Goal: Task Accomplishment & Management: Manage account settings

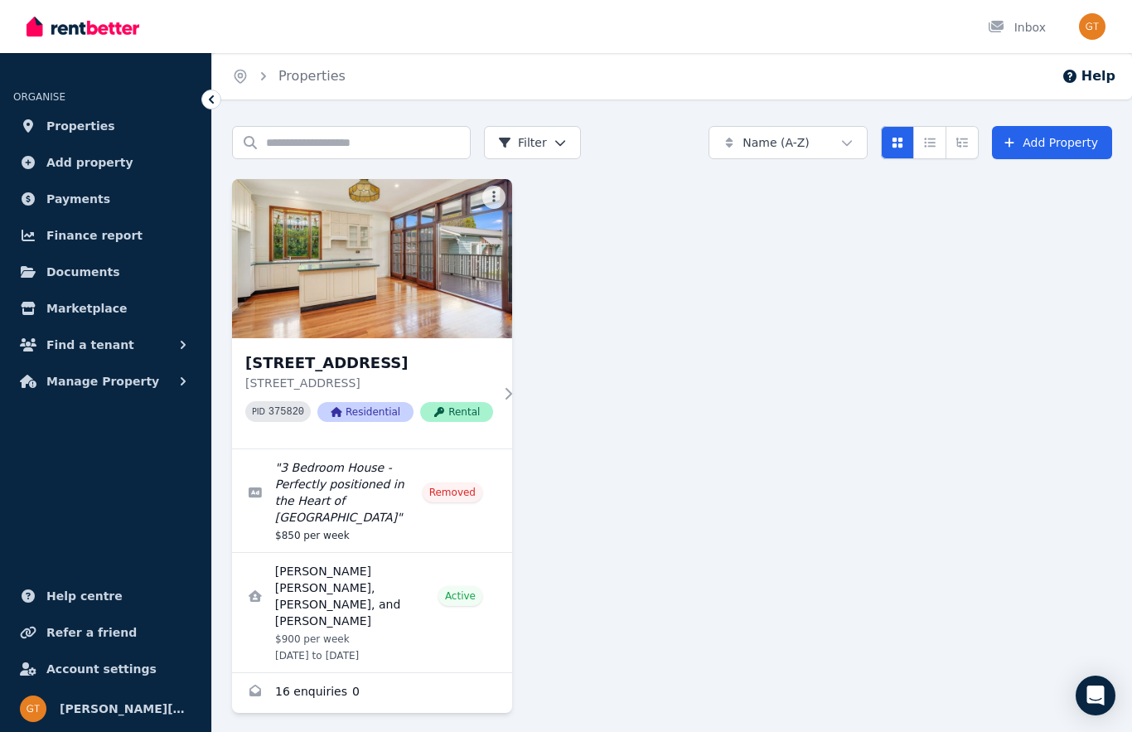
click at [73, 203] on span "Payments" at bounding box center [78, 199] width 64 height 20
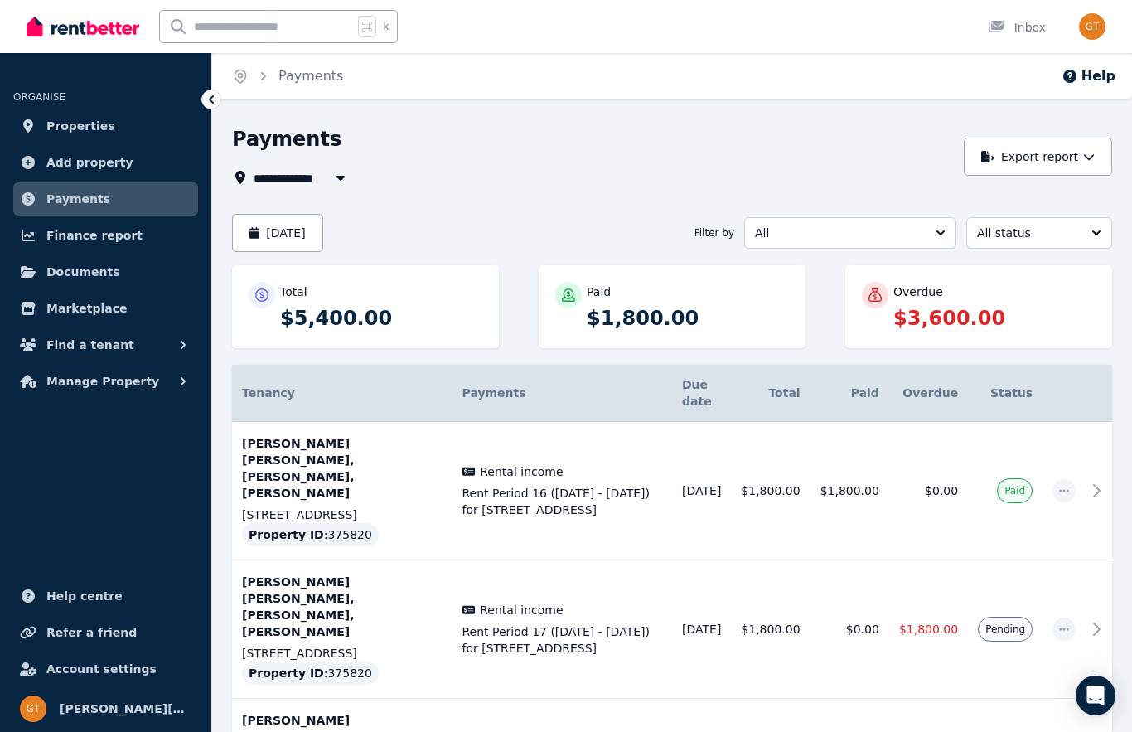
click at [1073, 617] on span "button" at bounding box center [1063, 628] width 23 height 23
click at [1009, 697] on span "Mark as paid" at bounding box center [1009, 707] width 106 height 20
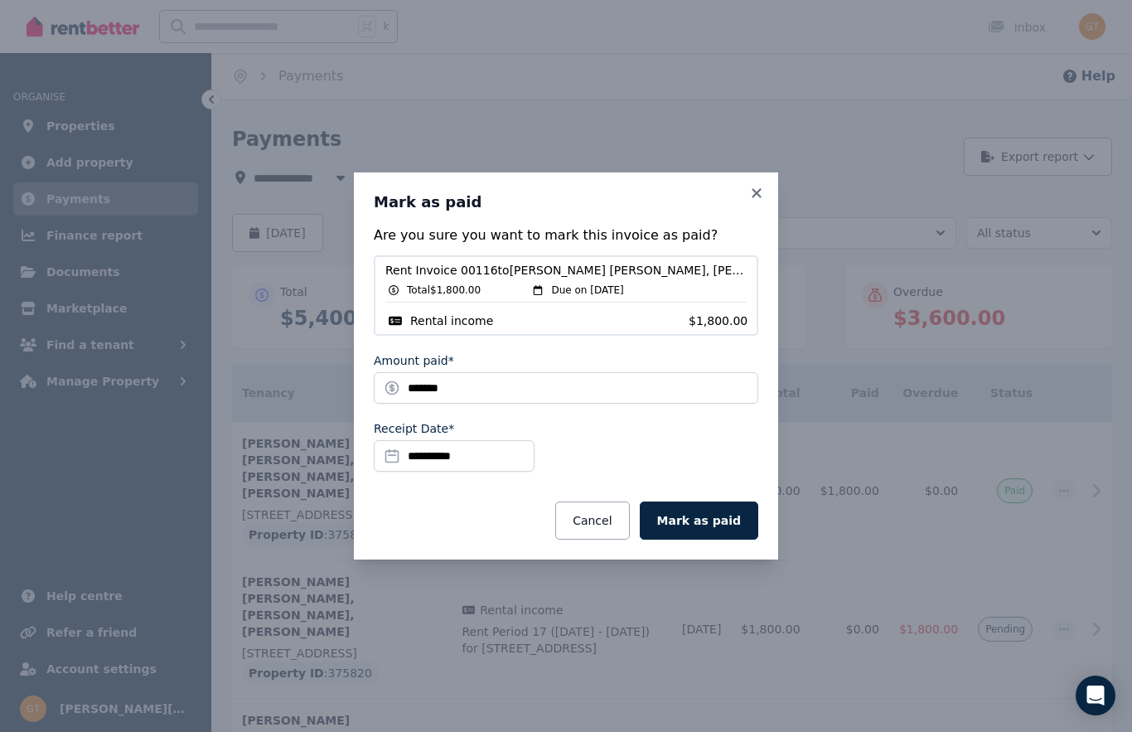
click at [715, 523] on button "Mark as paid" at bounding box center [699, 520] width 119 height 38
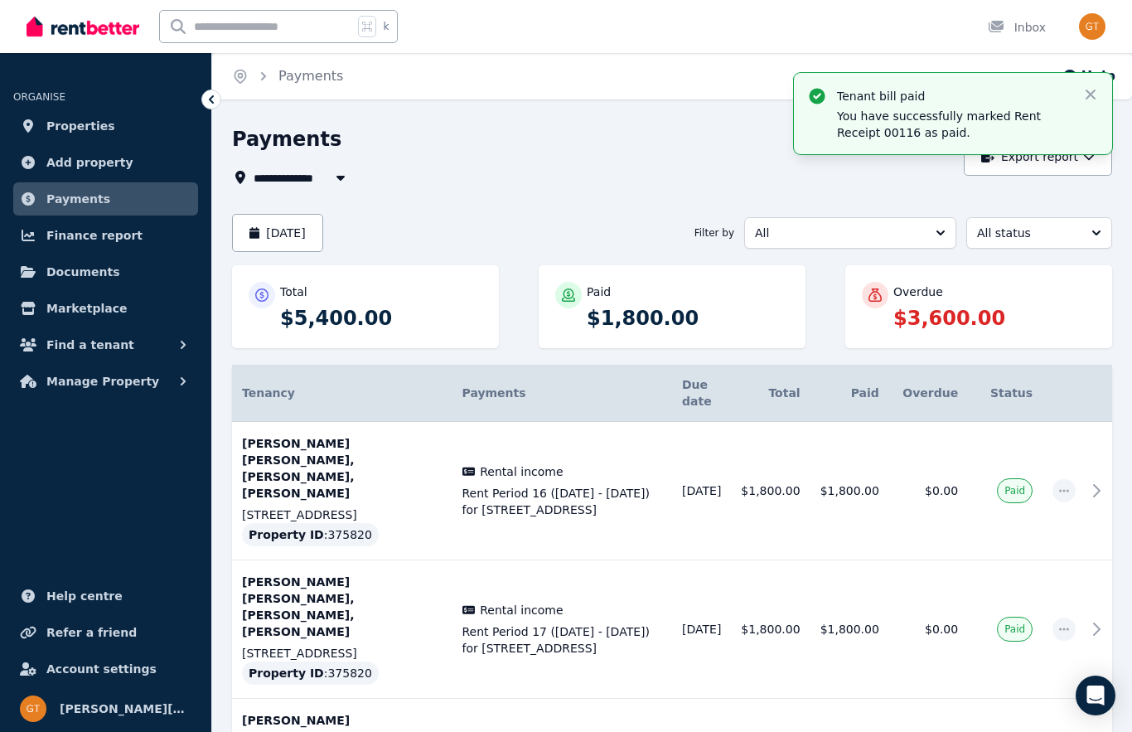
click at [978, 291] on div "Overdue" at bounding box center [994, 291] width 202 height 17
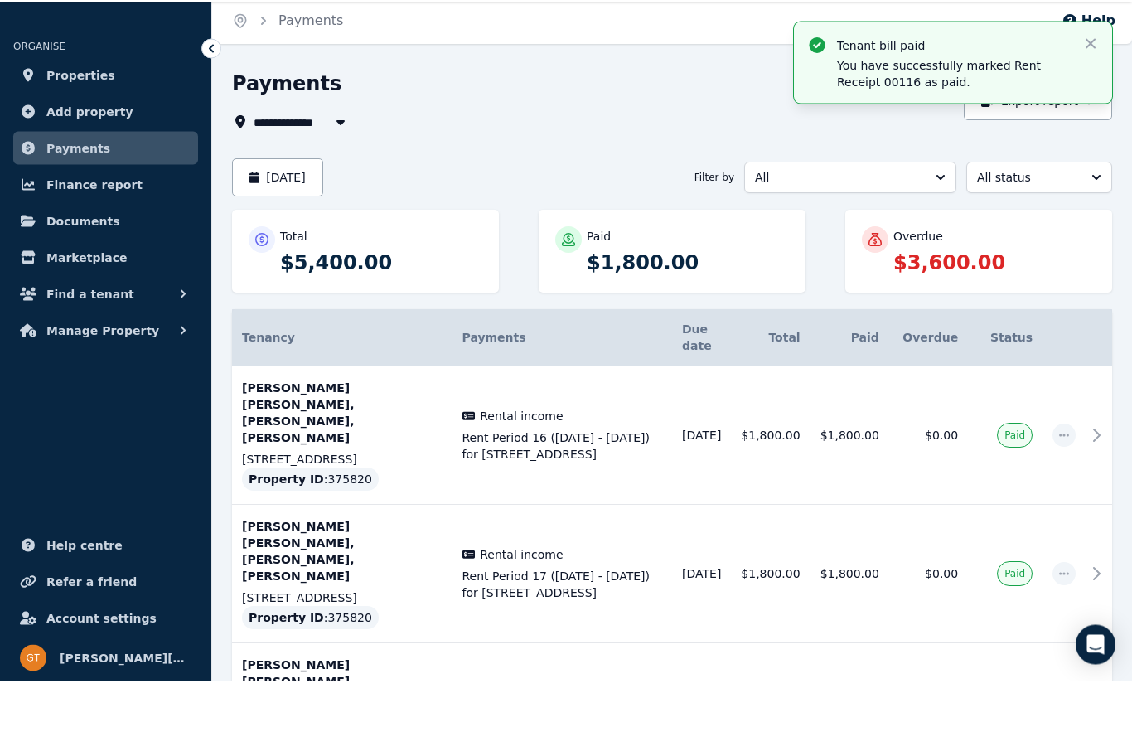
scroll to position [2, 0]
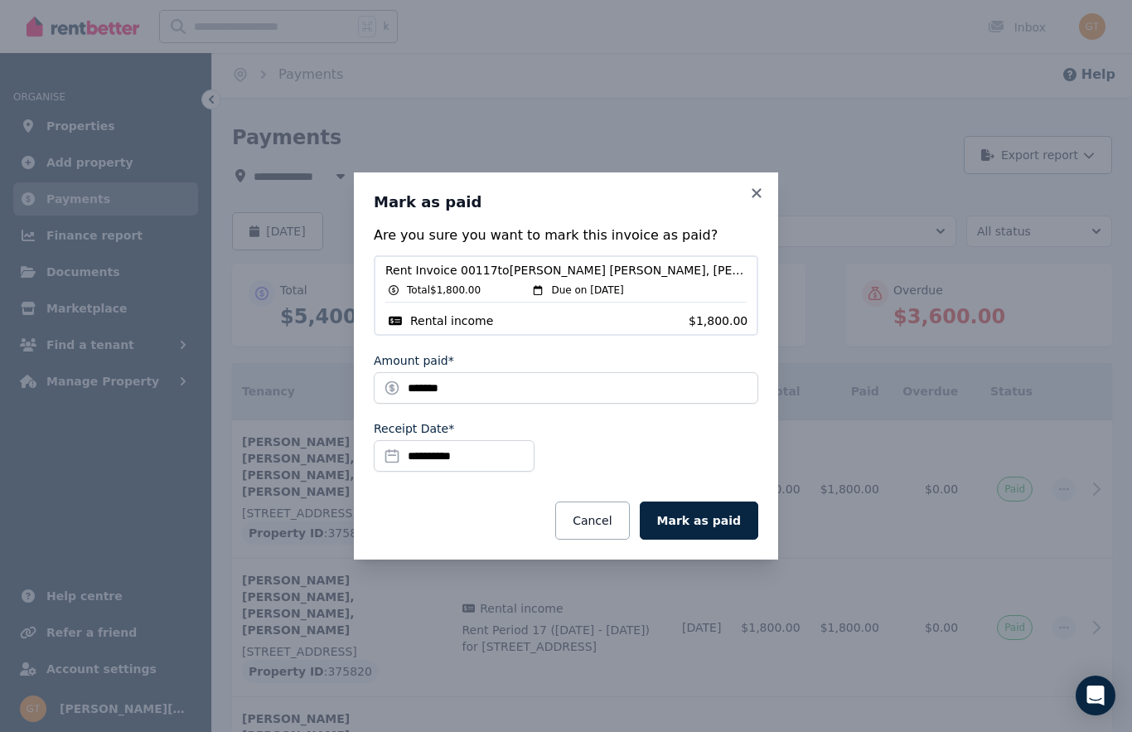
click at [716, 539] on button "Mark as paid" at bounding box center [699, 520] width 119 height 38
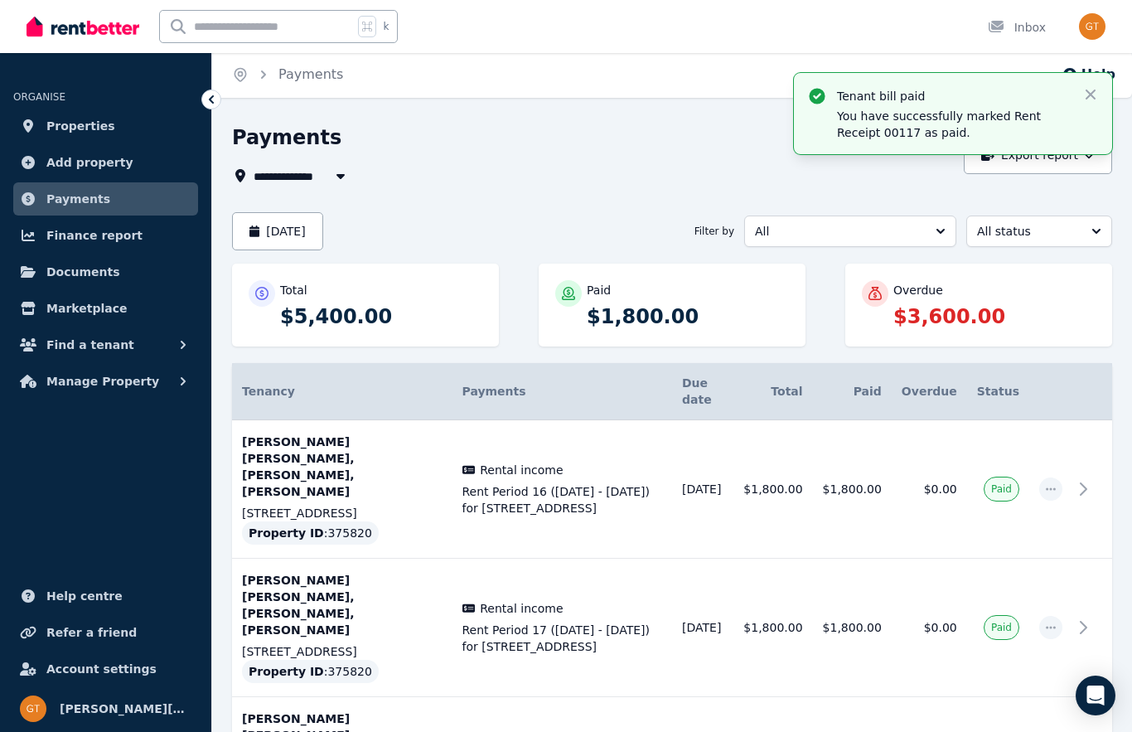
click at [1092, 91] on icon "button" at bounding box center [1090, 94] width 17 height 17
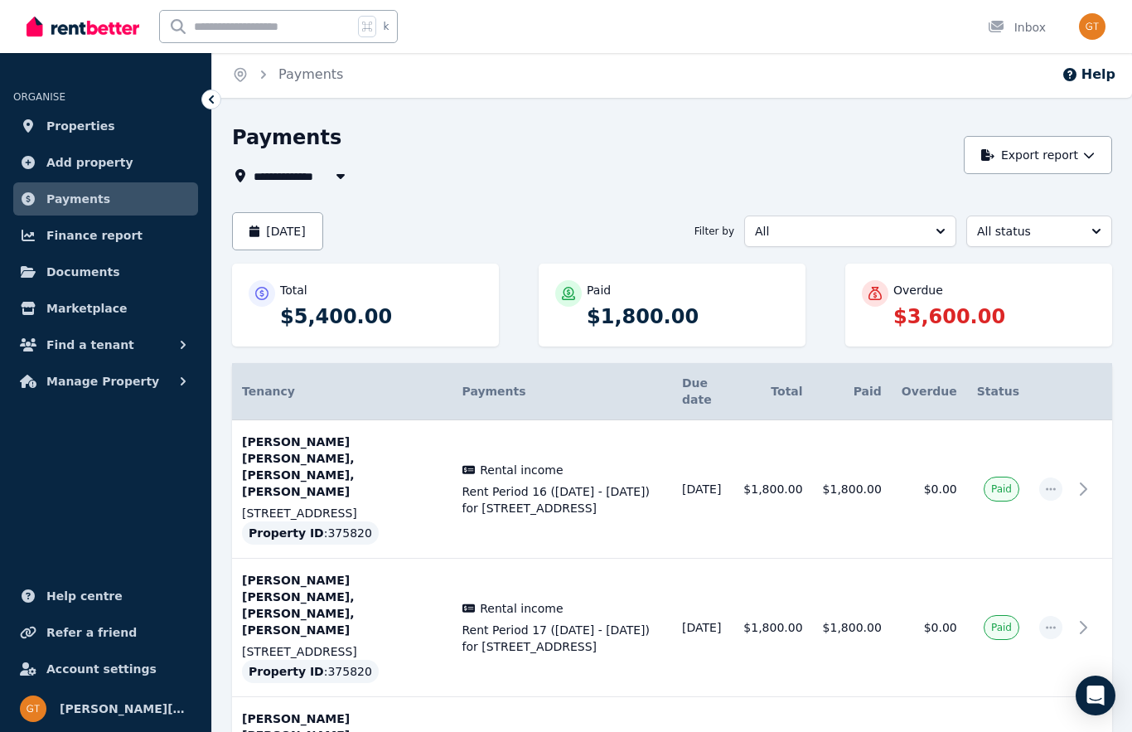
click at [970, 311] on p "$3,600.00" at bounding box center [994, 316] width 202 height 27
click at [983, 307] on p "$3,600.00" at bounding box center [994, 316] width 202 height 27
click at [90, 126] on span "Properties" at bounding box center [80, 126] width 69 height 20
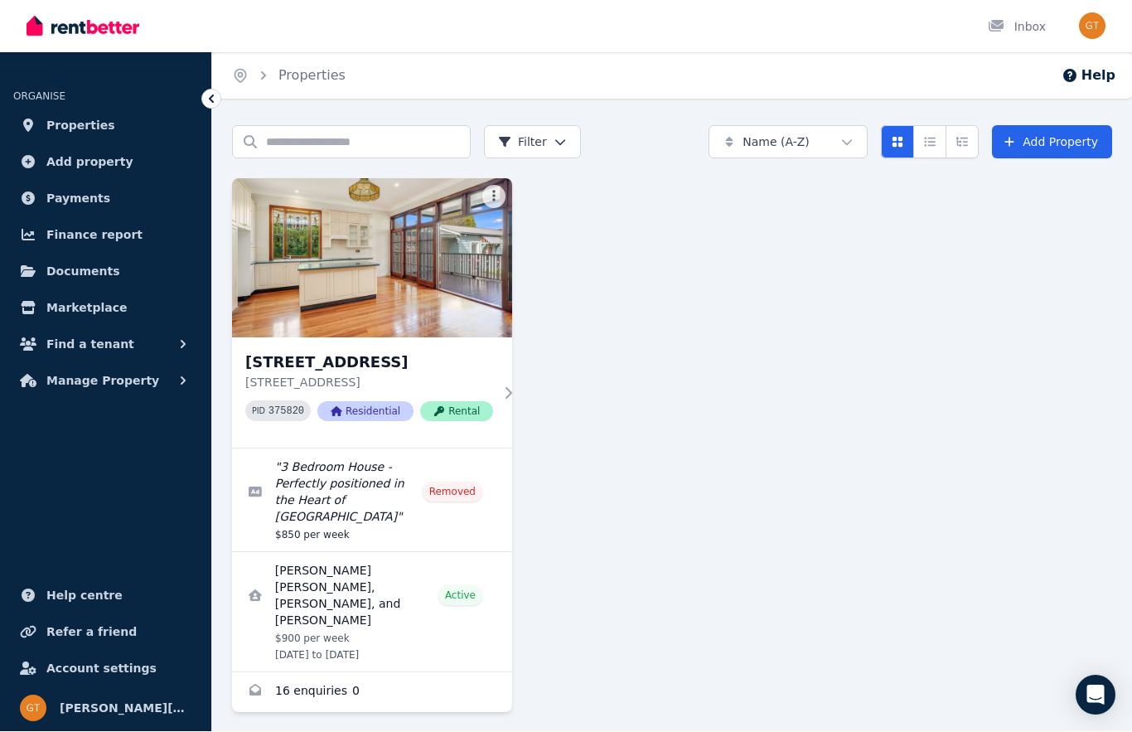
click at [90, 201] on span "Payments" at bounding box center [78, 199] width 64 height 20
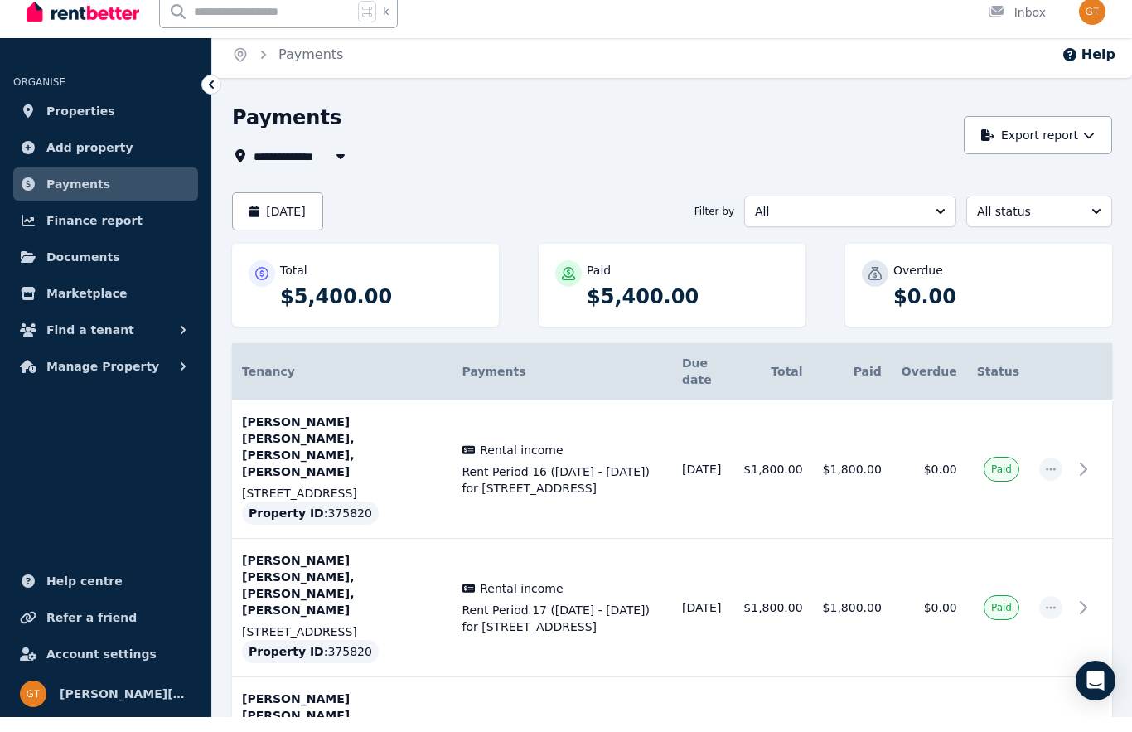
scroll to position [2, 0]
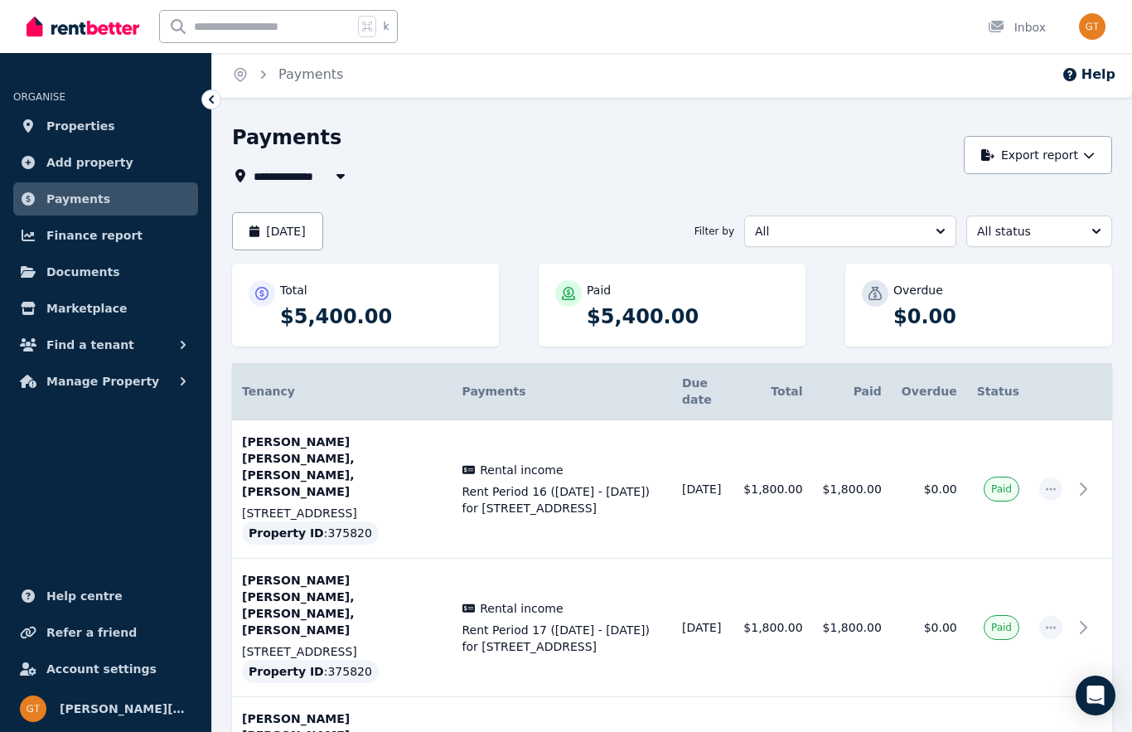
click at [319, 229] on button "[DATE]" at bounding box center [277, 231] width 91 height 38
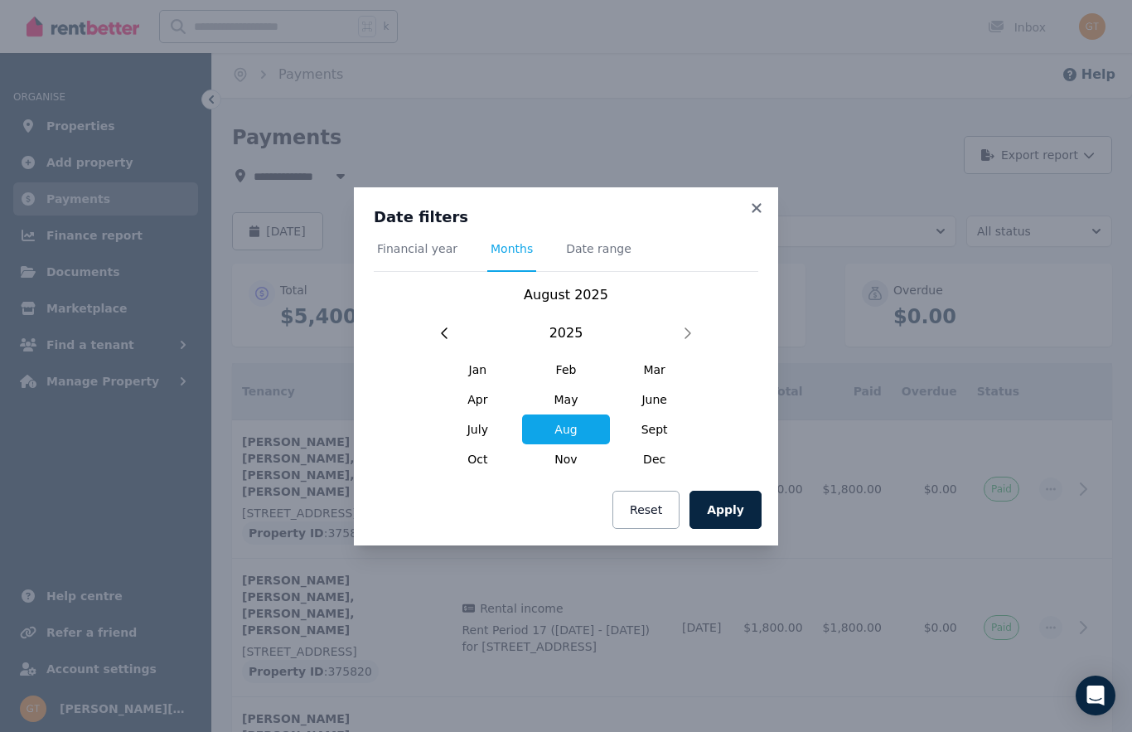
click at [658, 444] on span "Sept" at bounding box center [654, 429] width 89 height 30
click at [733, 529] on button "Apply" at bounding box center [725, 510] width 72 height 38
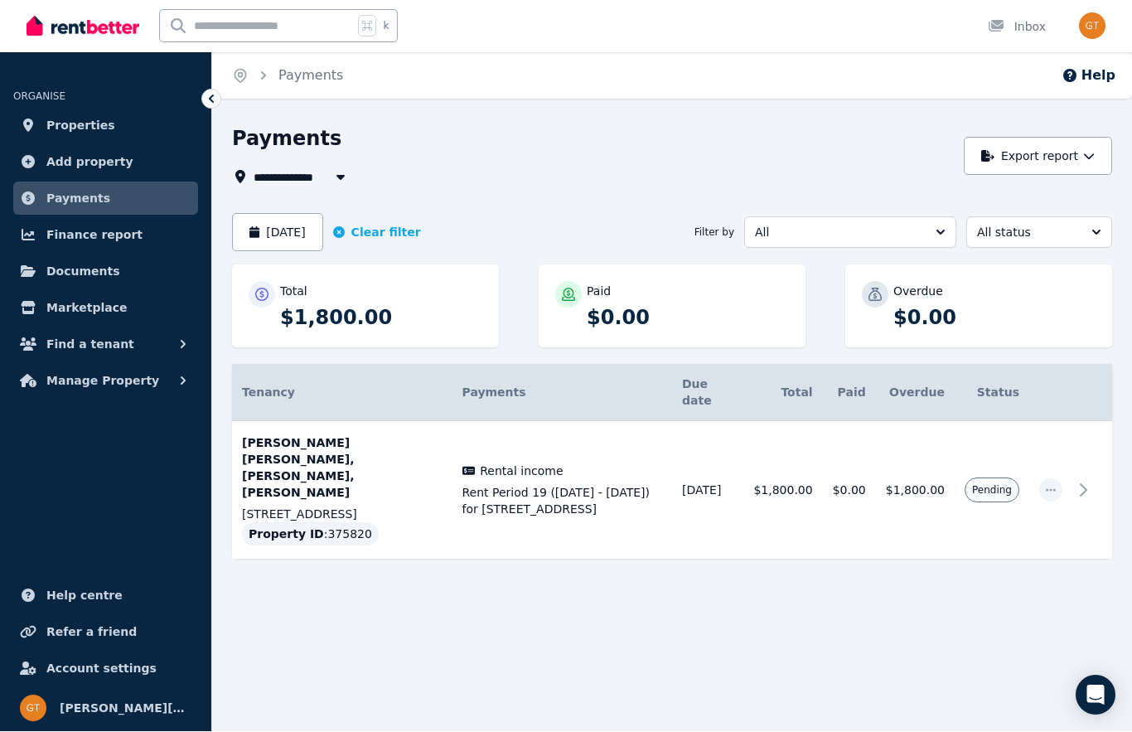
click at [323, 235] on button "[DATE]" at bounding box center [277, 233] width 91 height 38
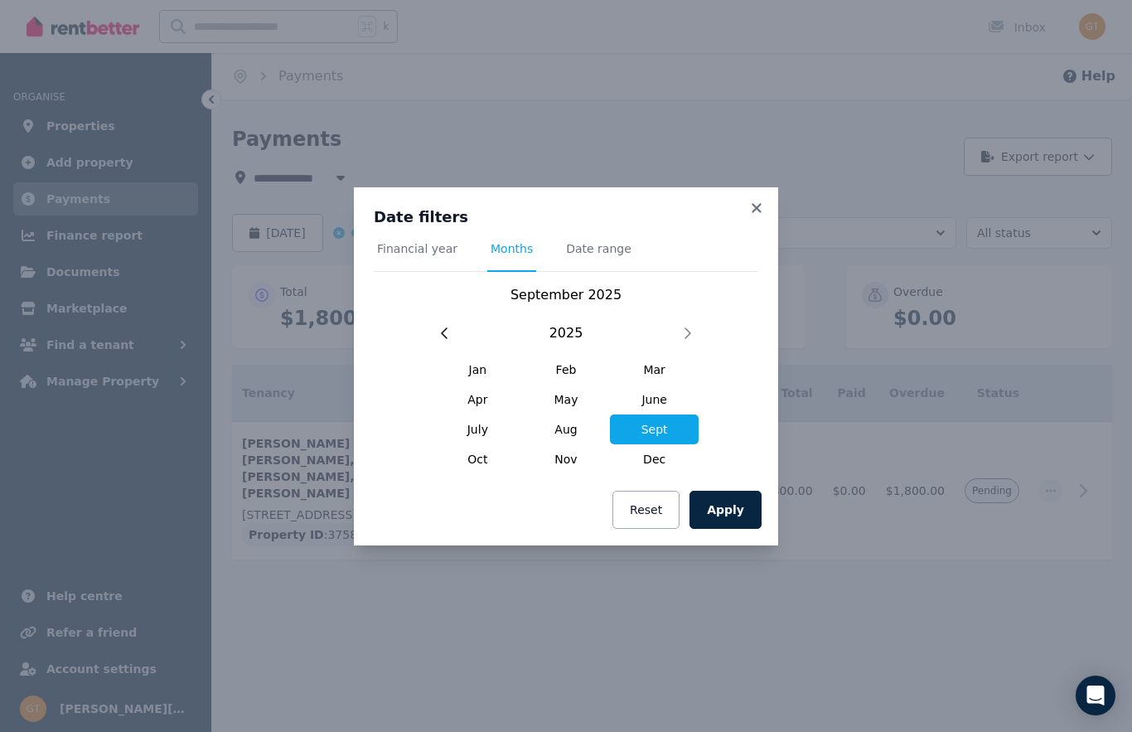
click at [573, 421] on span "Aug" at bounding box center [566, 429] width 89 height 30
click at [729, 510] on button "Apply" at bounding box center [725, 510] width 72 height 38
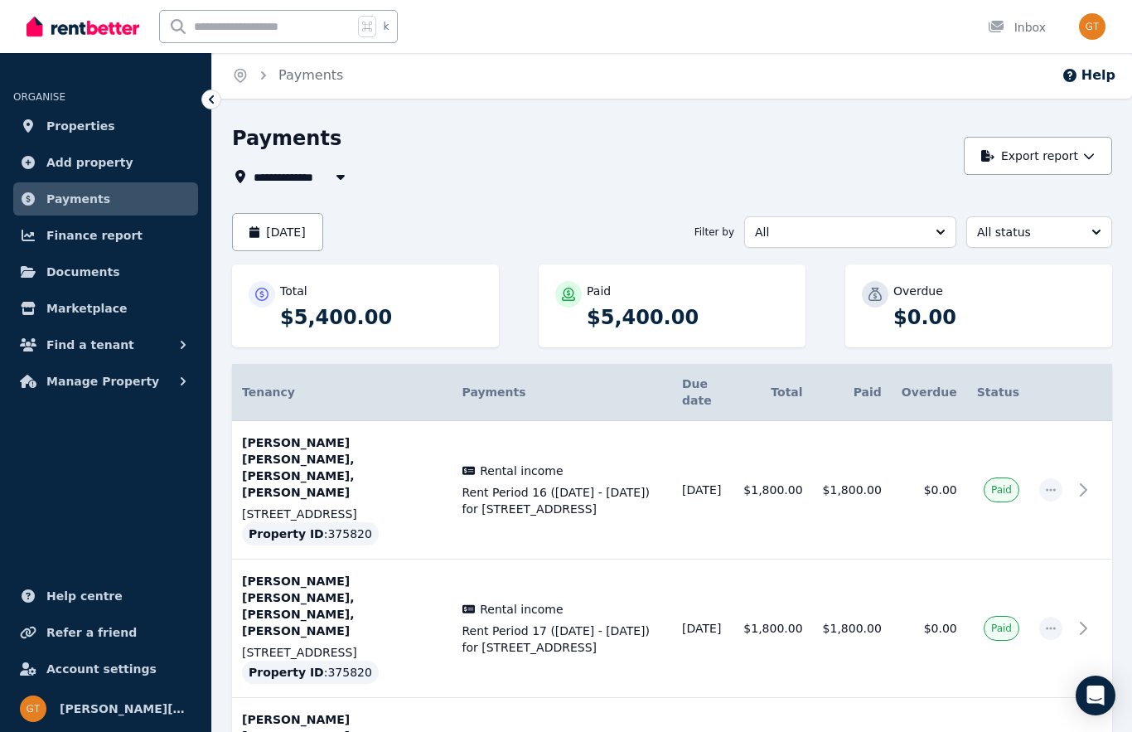
scroll to position [2, 0]
click at [1095, 34] on img "button" at bounding box center [1092, 26] width 27 height 27
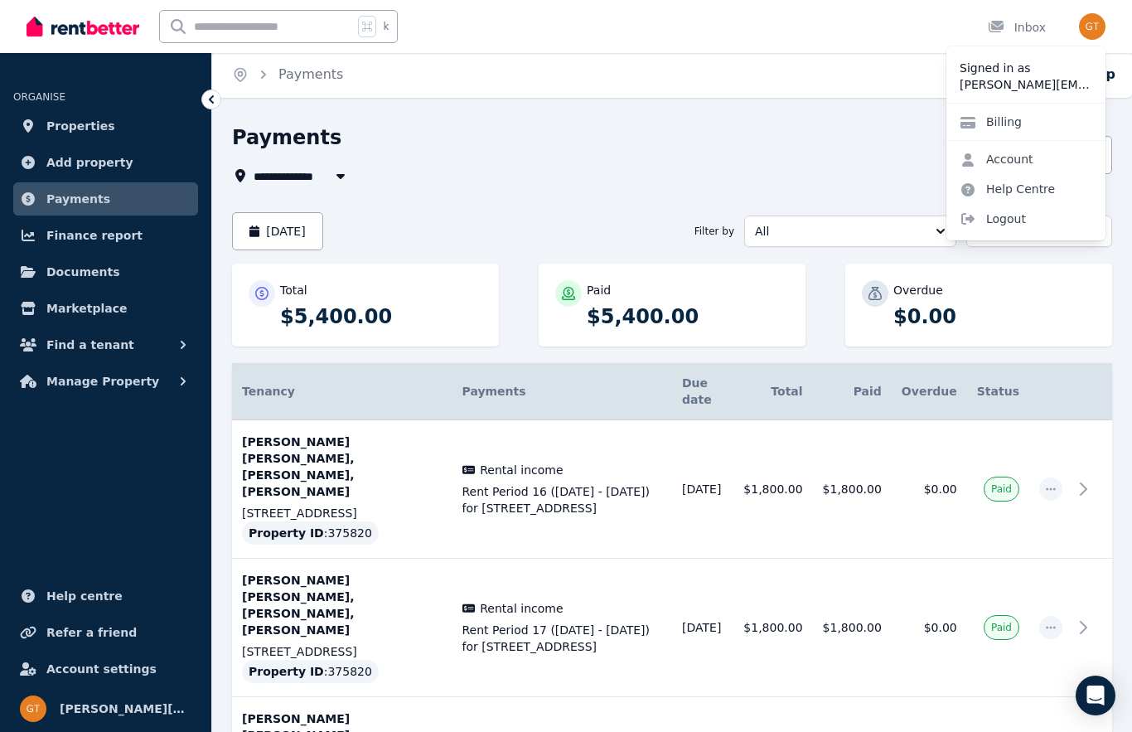
click at [1018, 215] on span "Logout" at bounding box center [1025, 219] width 159 height 30
